Goal: Transaction & Acquisition: Purchase product/service

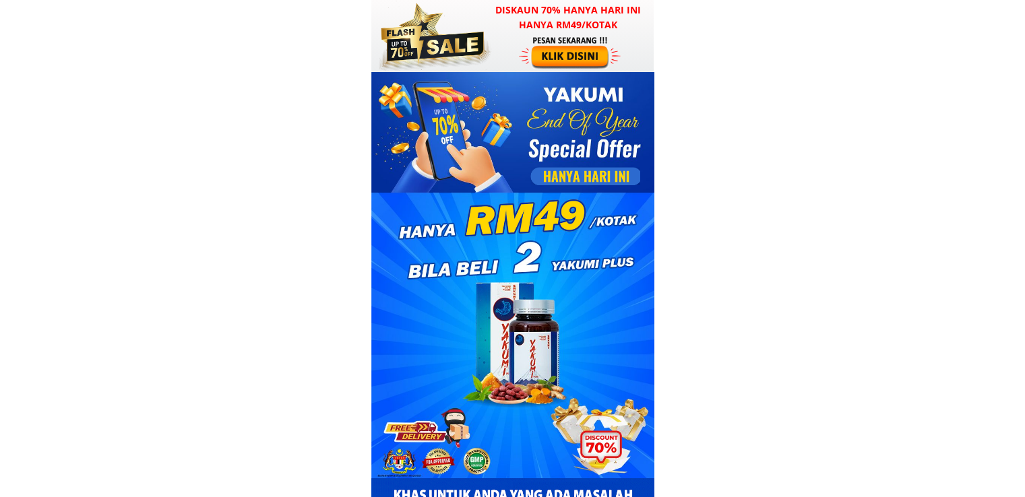
click at [587, 35] on div at bounding box center [571, 52] width 104 height 34
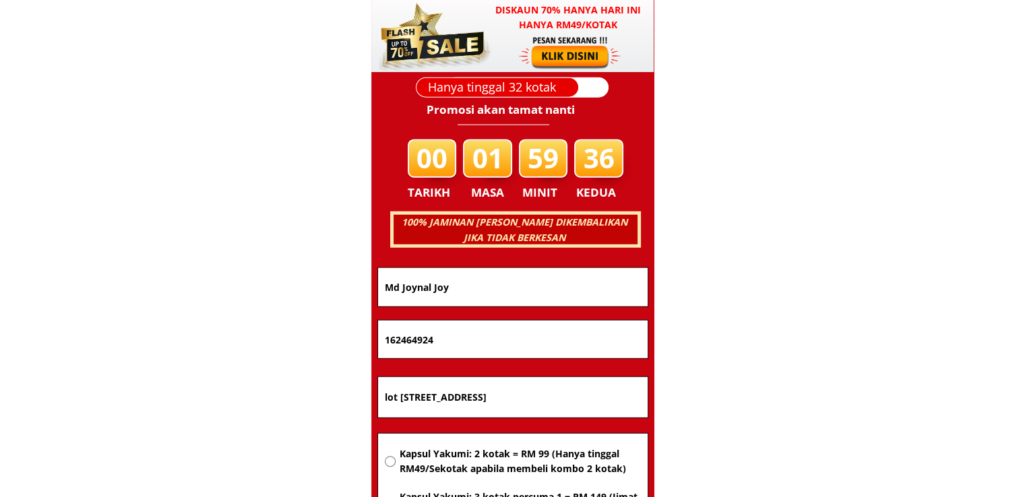
scroll to position [8631, 0]
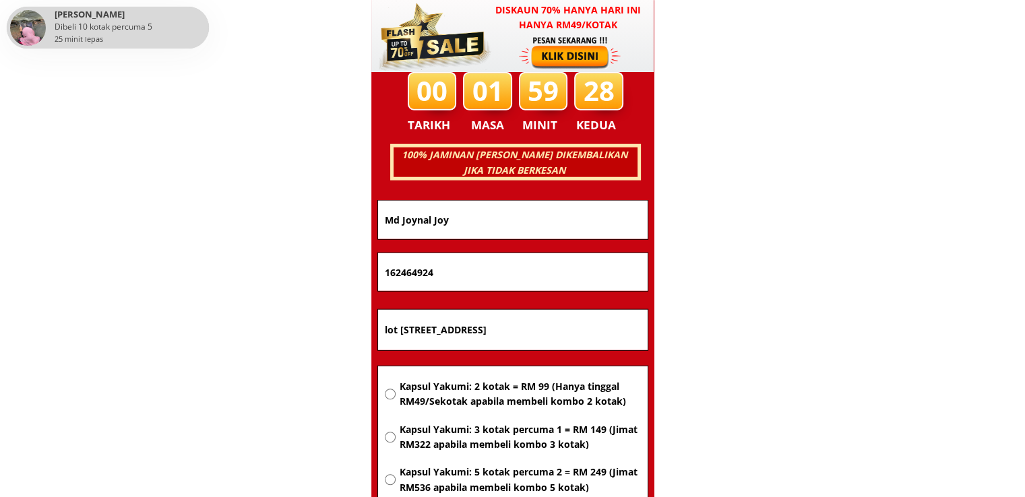
click at [498, 202] on input "Md Joynal Joy" at bounding box center [512, 220] width 263 height 38
drag, startPoint x: 399, startPoint y: 211, endPoint x: 261, endPoint y: 211, distance: 138.1
paste input "Kuala Lumpur"
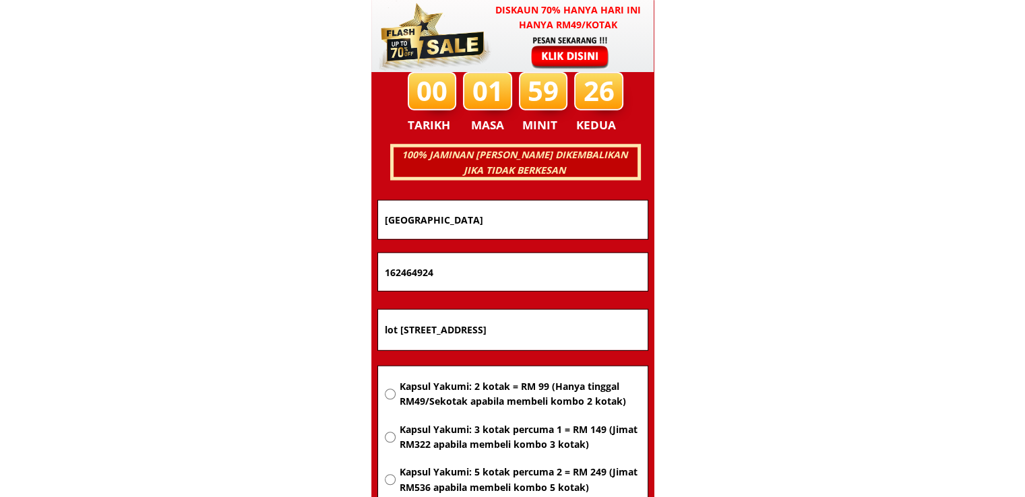
type input "Kuala Lumpur"
click at [540, 334] on input "lot 6122 jalan Abdul manan off jalan meru, klang 41050 Klang selangor" at bounding box center [512, 330] width 263 height 40
paste input "Kuala Lumpu"
type input "Kuala Lumpur"
click at [536, 389] on span "Kapsul Yakumi: 2 kotak = RM 99 (Hanya tinggal RM49/Sekotak apabila membeli komb…" at bounding box center [519, 394] width 241 height 30
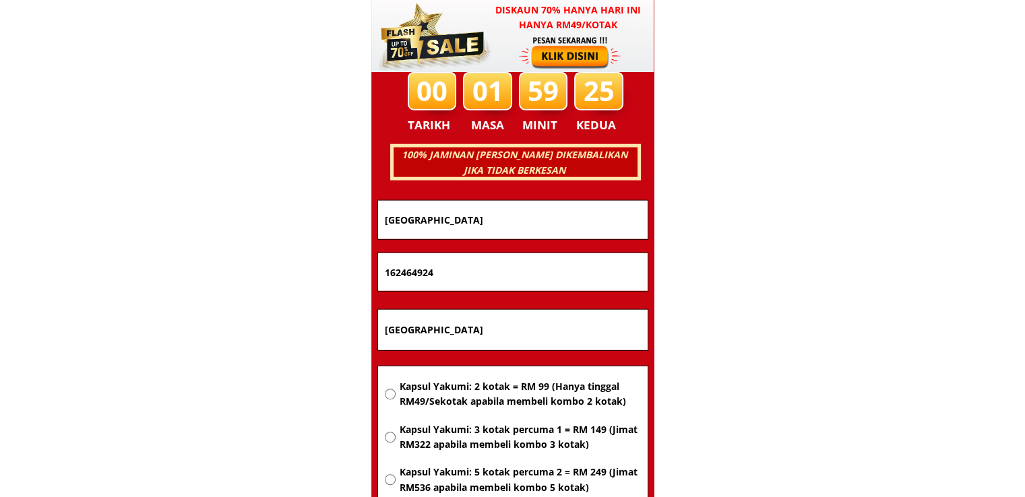
radio input "true"
drag, startPoint x: 496, startPoint y: 280, endPoint x: 291, endPoint y: 280, distance: 205.5
paste input "601136262446"
type input "601136262446"
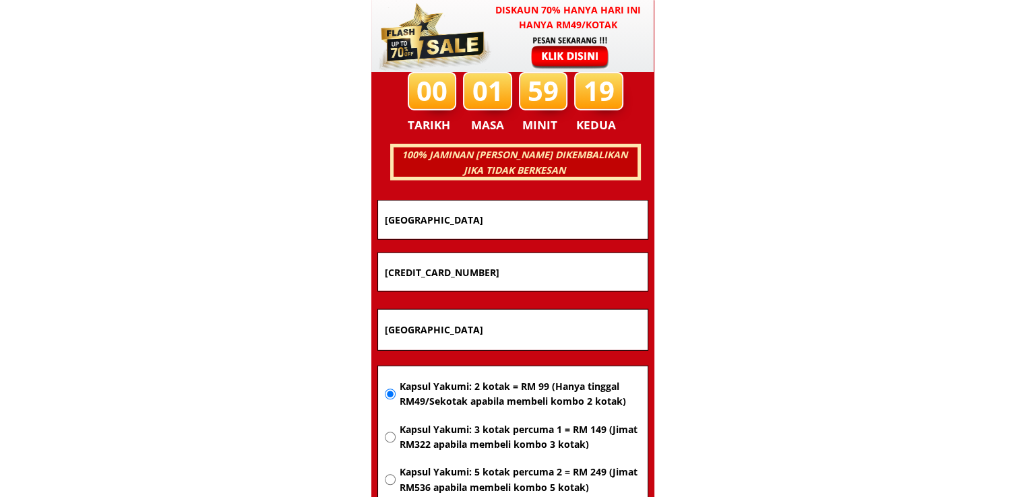
drag, startPoint x: 474, startPoint y: 212, endPoint x: 186, endPoint y: 219, distance: 288.4
paste input "MURA ANAK MAIE"
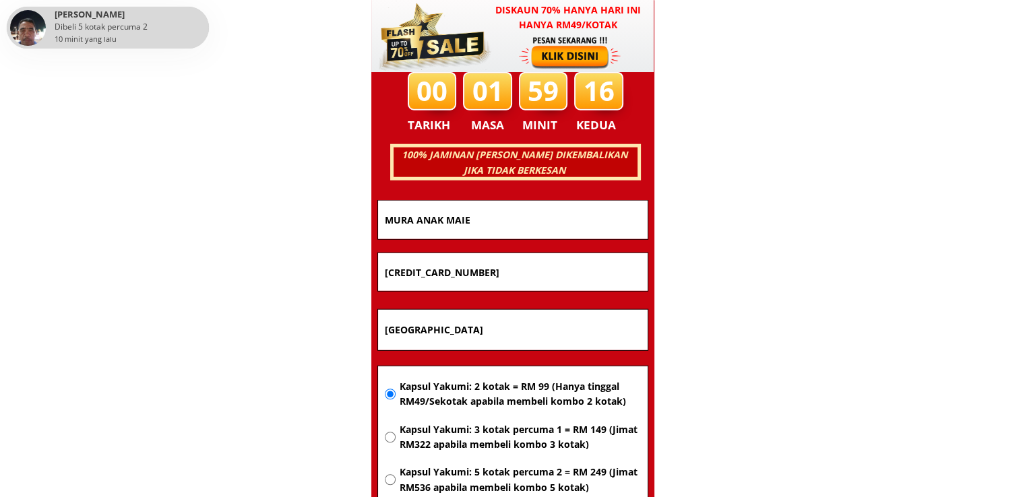
type input "MURA ANAK MAIE"
click at [395, 273] on input "601136262446" at bounding box center [512, 272] width 263 height 38
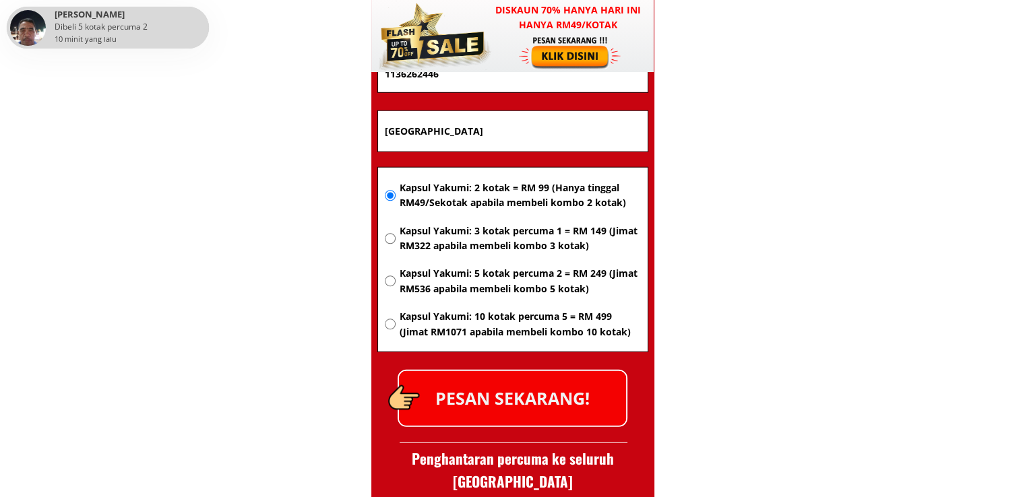
scroll to position [8833, 0]
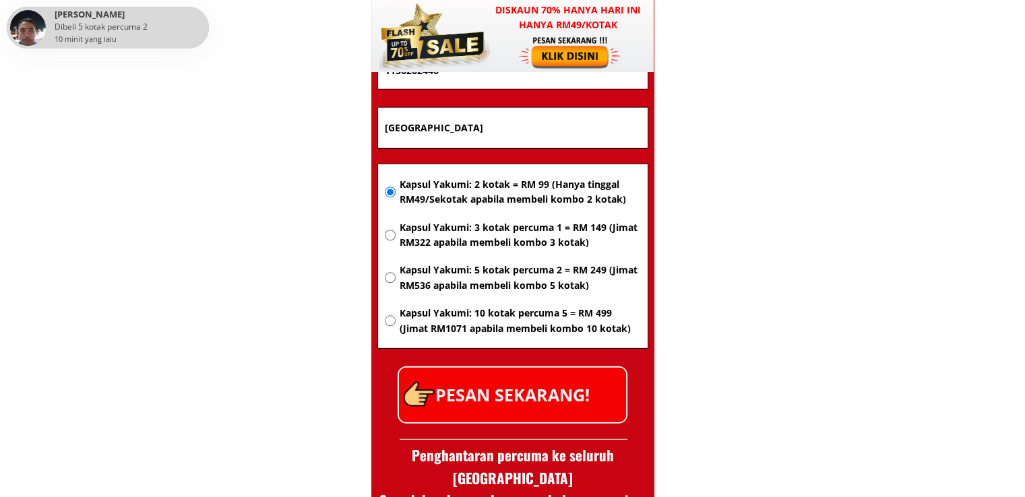
type input "1136262446"
click at [537, 399] on p "PESAN SEKARANG!" at bounding box center [512, 395] width 227 height 55
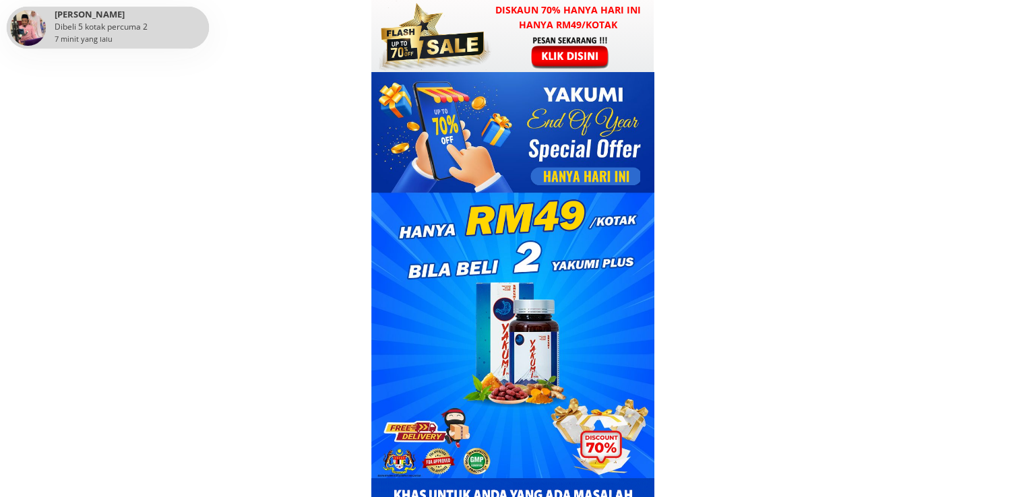
click at [543, 49] on div at bounding box center [571, 52] width 104 height 34
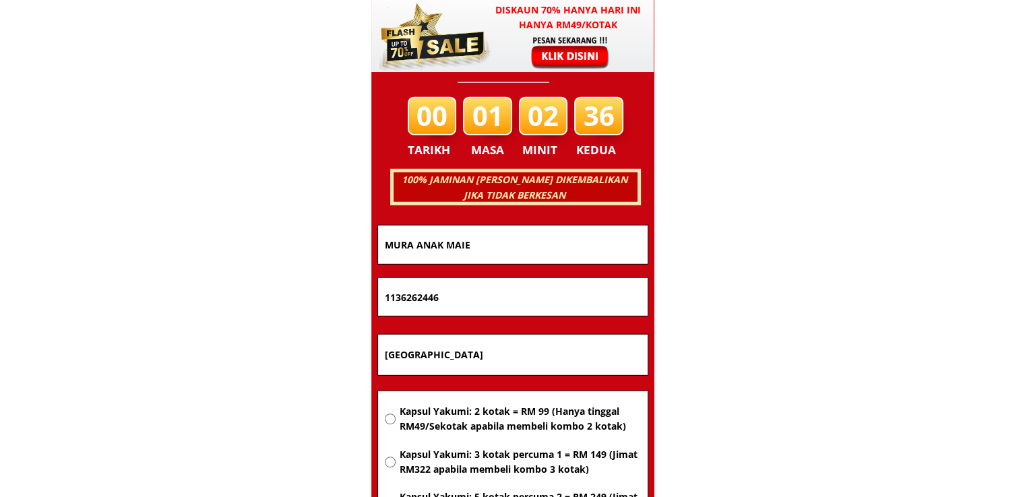
scroll to position [8631, 0]
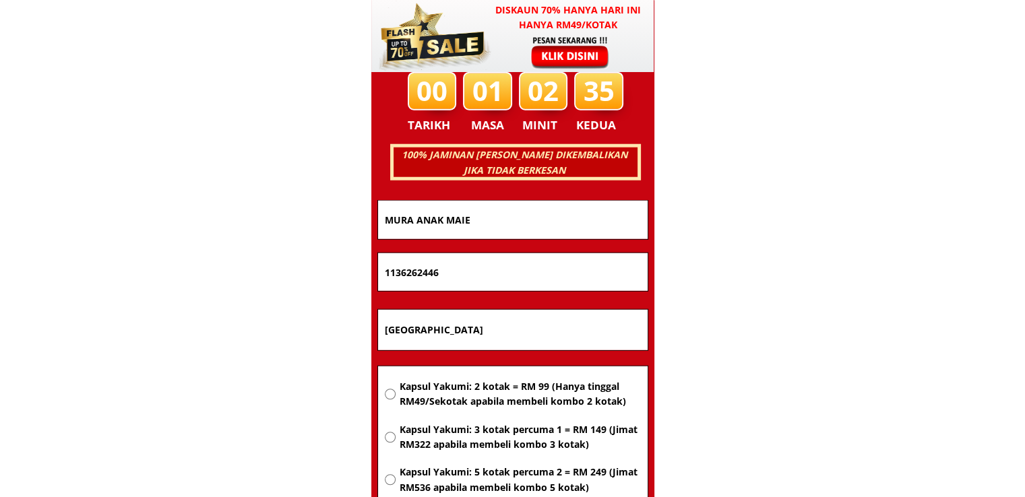
drag, startPoint x: 402, startPoint y: 333, endPoint x: 236, endPoint y: 332, distance: 166.4
paste input "g.Remàng,Jalan Silabukan,91128,Lahad Datu,Sabah"
type input "Kg.Remàng,[STREET_ADDRESS][PERSON_NAME]"
click at [505, 399] on span "Kapsul Yakumi: 2 kotak = RM 99 (Hanya tinggal RM49/Sekotak apabila membeli komb…" at bounding box center [519, 394] width 241 height 30
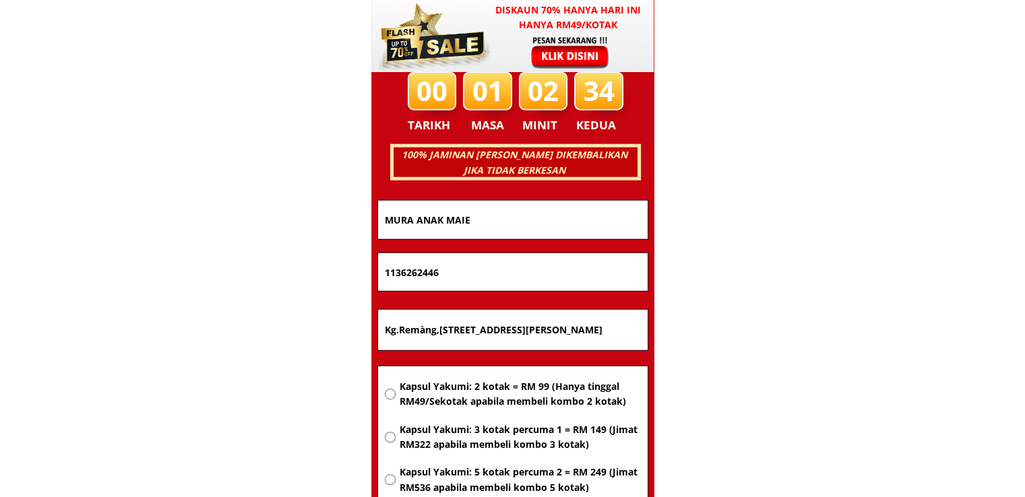
radio input "true"
drag, startPoint x: 511, startPoint y: 265, endPoint x: 160, endPoint y: 267, distance: 350.3
paste input "01123537688"
type input "01123537688"
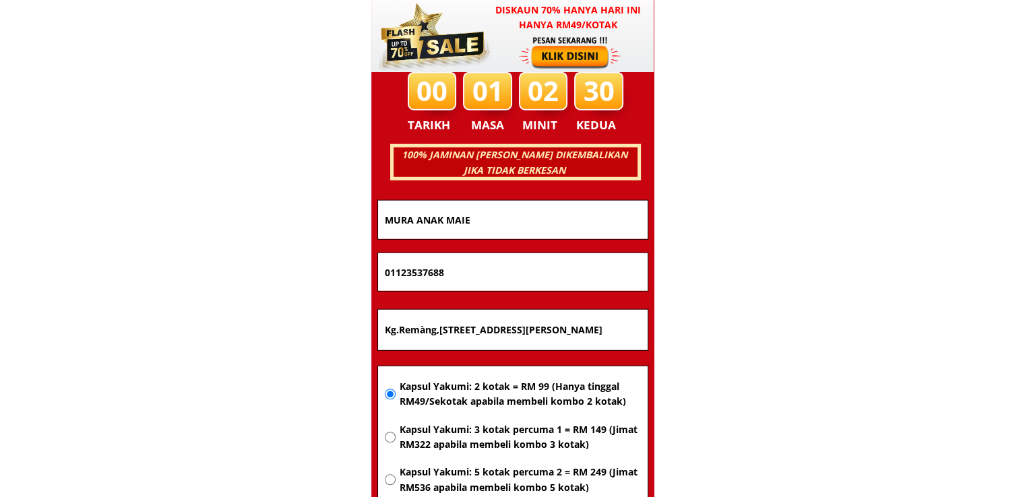
drag, startPoint x: 504, startPoint y: 205, endPoint x: 198, endPoint y: 214, distance: 305.9
paste input "Rienah (Gastrik)"
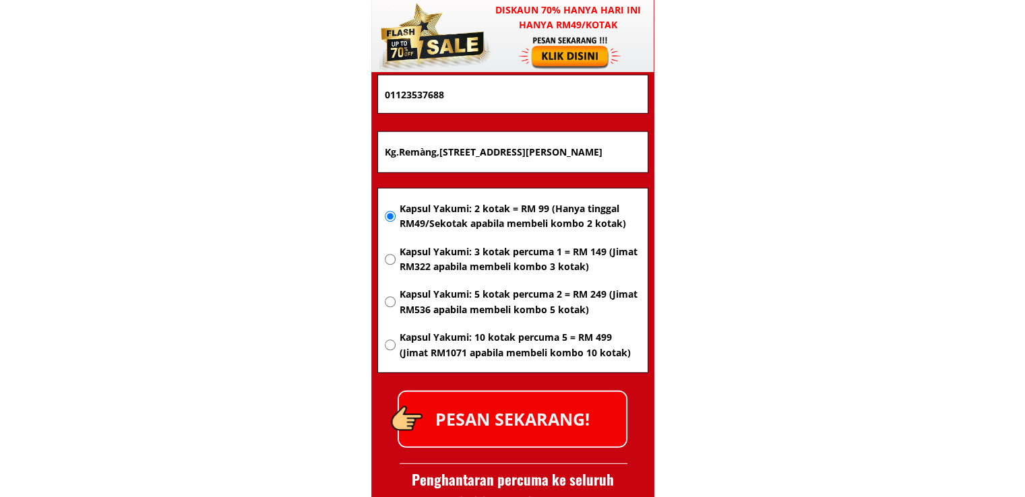
scroll to position [8833, 0]
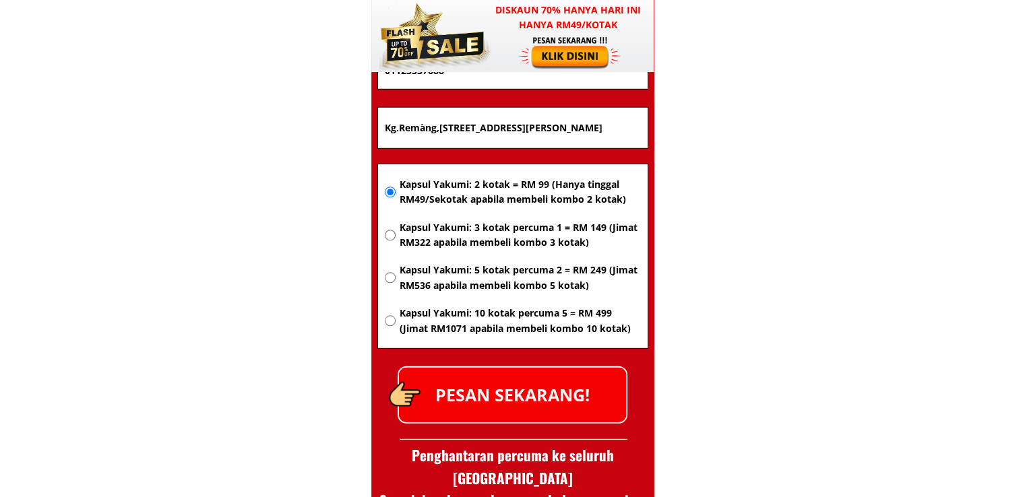
type input "Rienah (Gastrik)"
click at [509, 387] on p "PESAN SEKARANG!" at bounding box center [512, 395] width 227 height 55
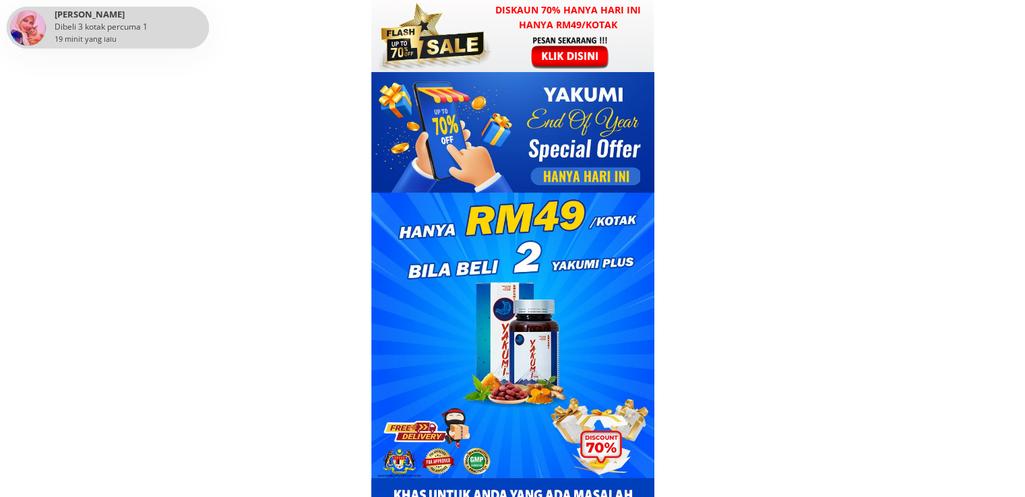
click at [558, 36] on div at bounding box center [571, 52] width 104 height 34
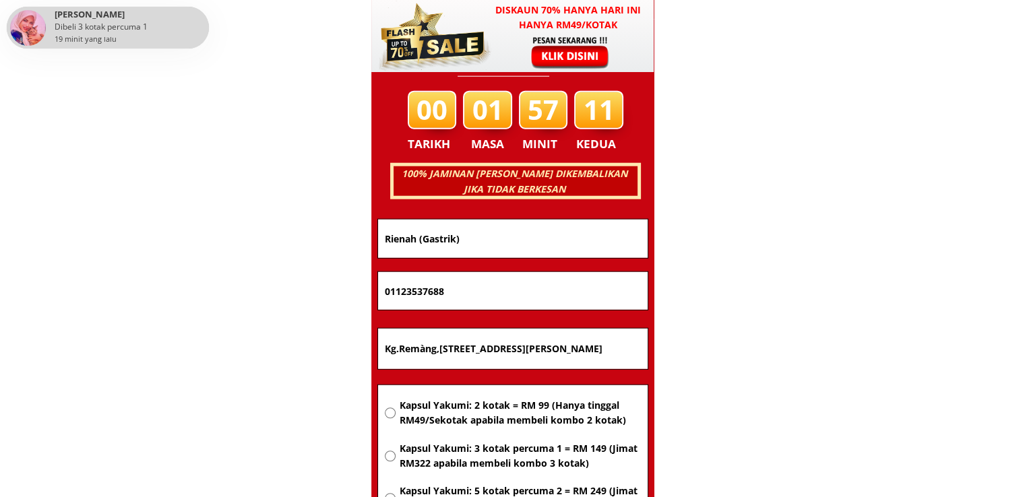
scroll to position [8631, 0]
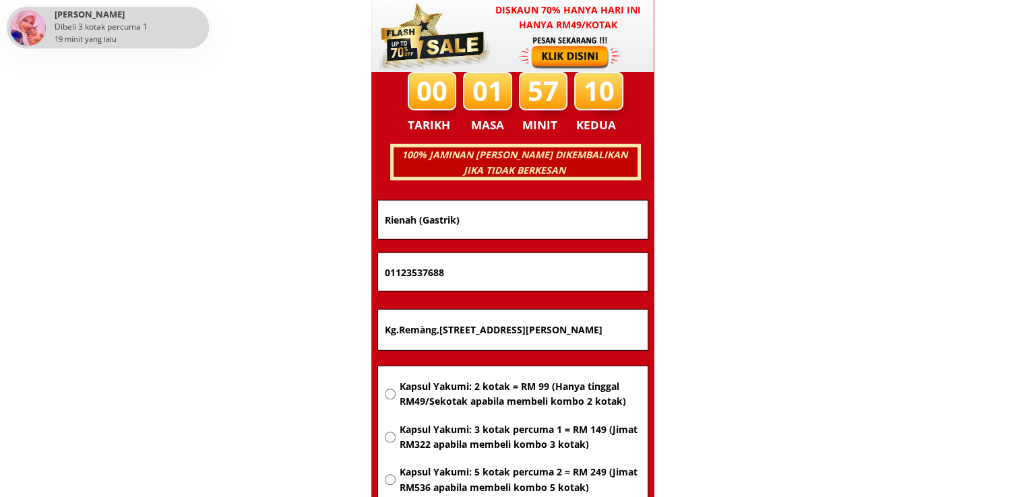
click at [574, 319] on input "Kg.Remàng,[STREET_ADDRESS][PERSON_NAME]" at bounding box center [512, 330] width 263 height 40
paste input "Semporna kg panji good"
type input "Semporna kg panji good"
drag, startPoint x: 504, startPoint y: 270, endPoint x: 206, endPoint y: 267, distance: 297.7
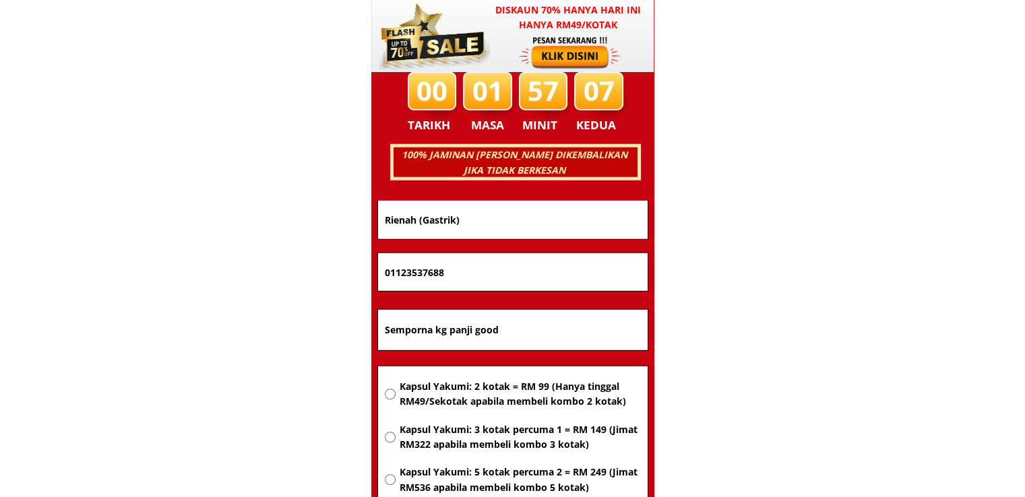
paste input "67902986"
type input "0167902986"
drag, startPoint x: 490, startPoint y: 230, endPoint x: 193, endPoint y: 216, distance: 297.4
paste input "[PERSON_NAME]"
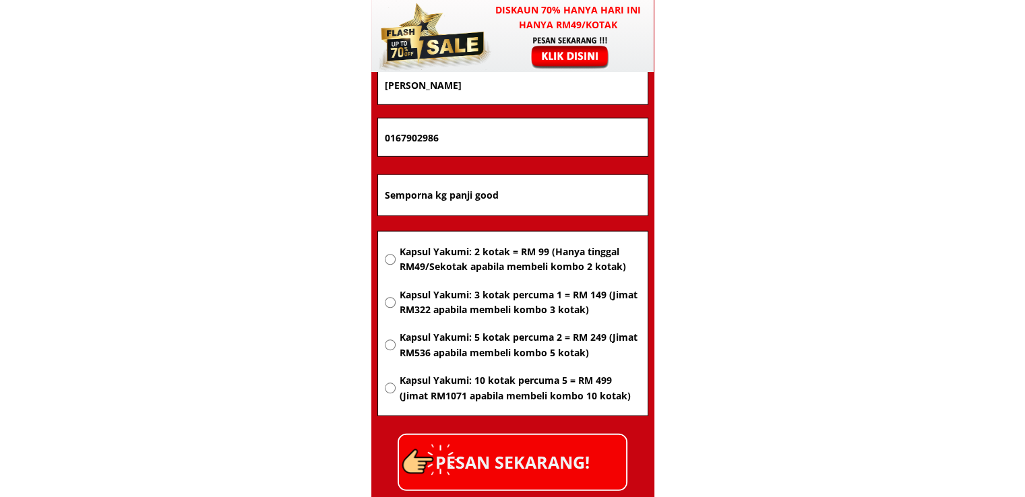
type input "[PERSON_NAME]"
click at [509, 263] on span "Kapsul Yakumi: 2 kotak = RM 99 (Hanya tinggal RM49/Sekotak apabila membeli komb…" at bounding box center [519, 260] width 241 height 30
radio input "true"
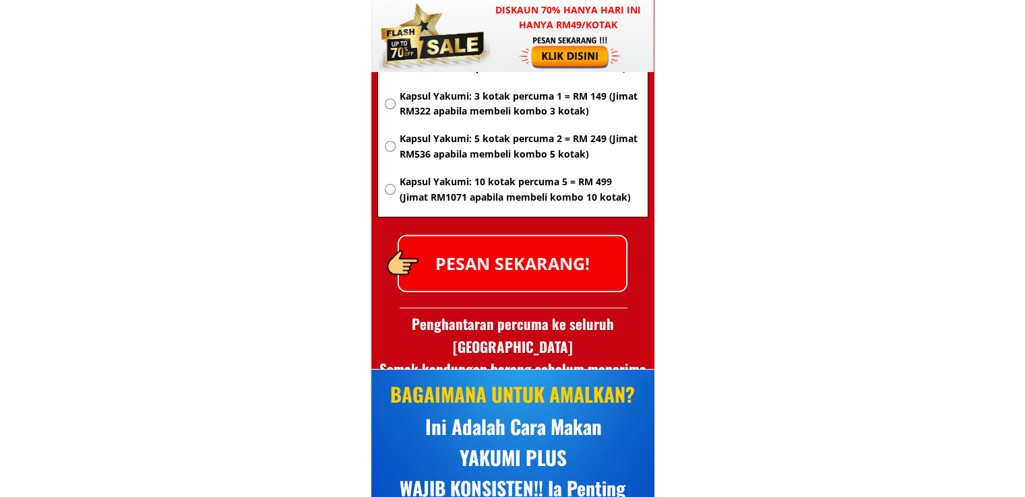
scroll to position [8968, 0]
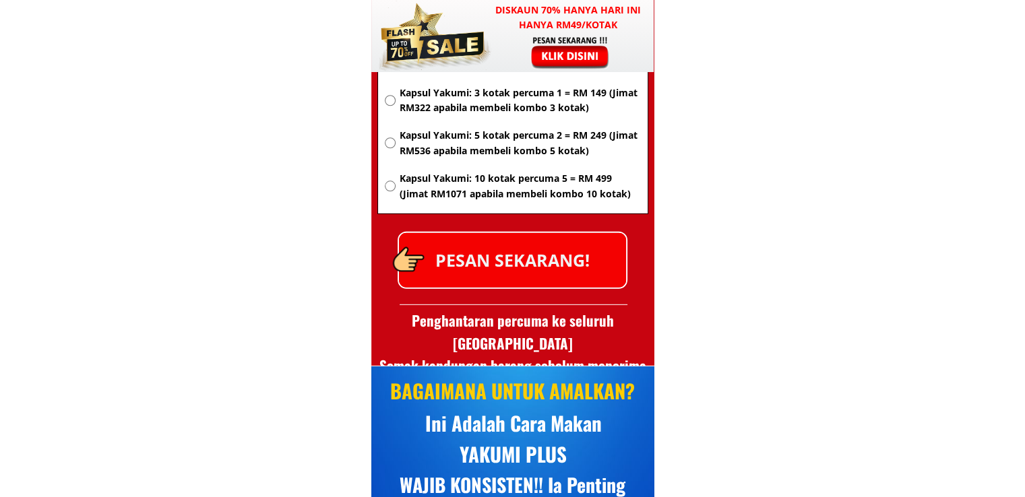
click at [538, 278] on p "PESAN SEKARANG!" at bounding box center [512, 260] width 227 height 55
